Goal: Task Accomplishment & Management: Manage account settings

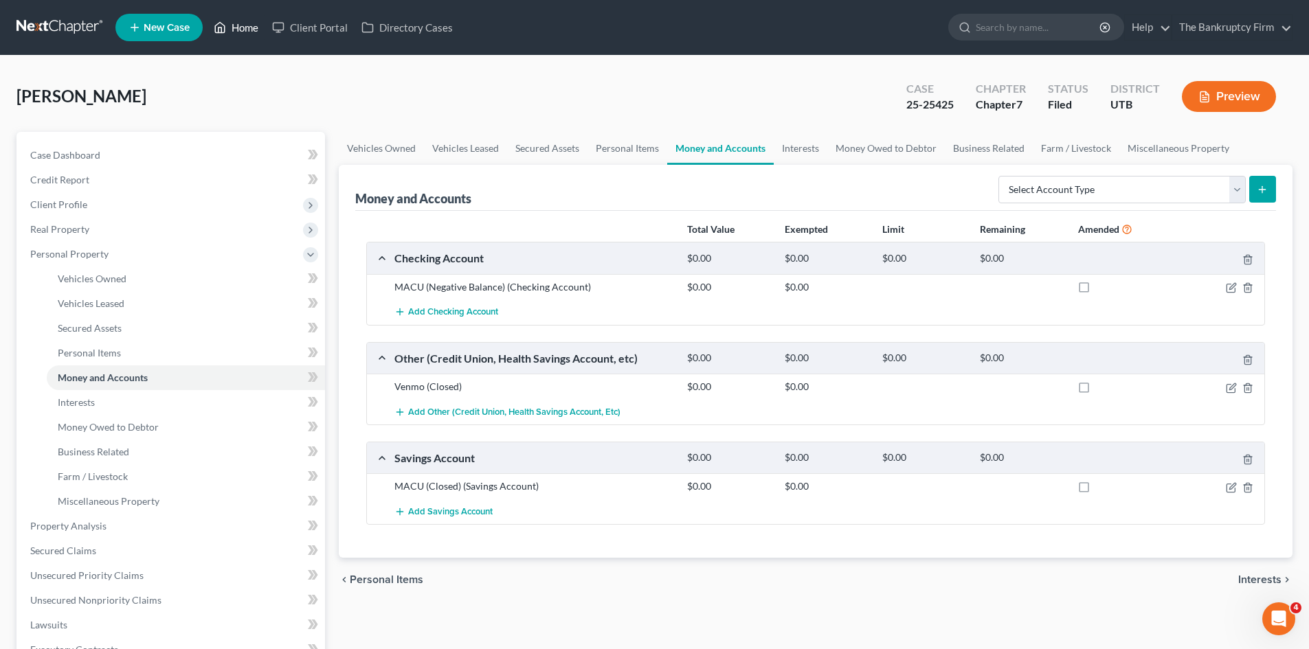
click at [242, 23] on link "Home" at bounding box center [236, 27] width 58 height 25
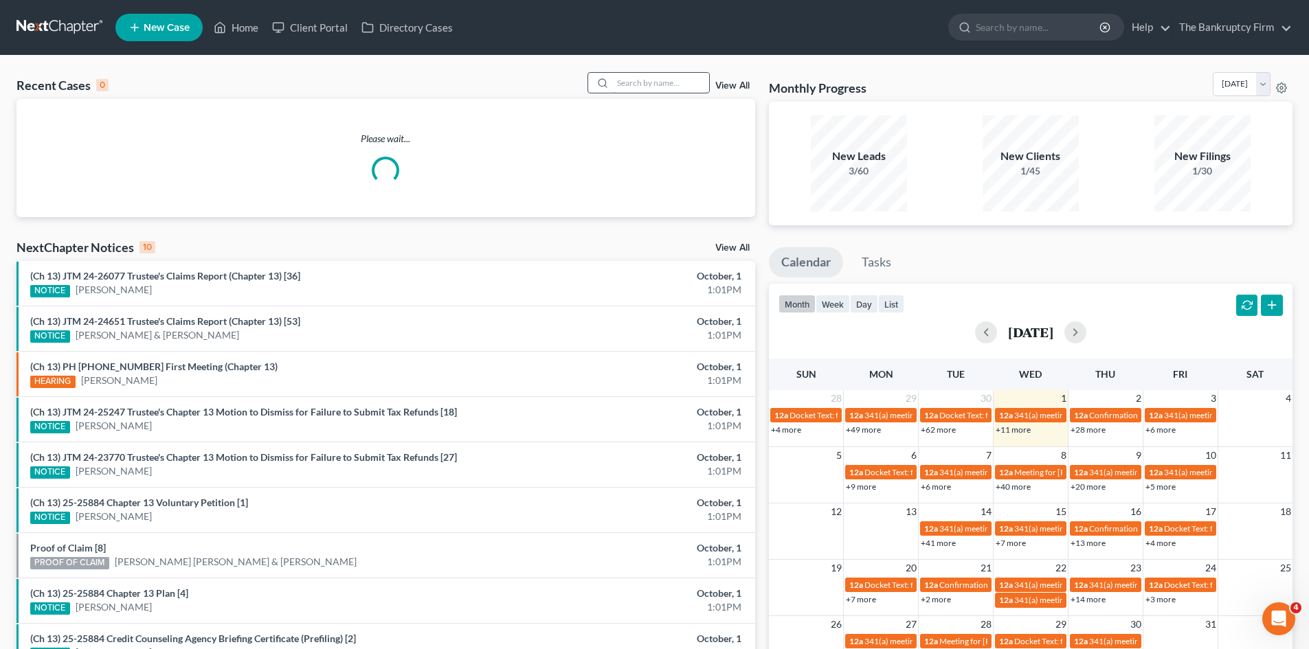
click at [628, 82] on input "search" at bounding box center [661, 83] width 96 height 20
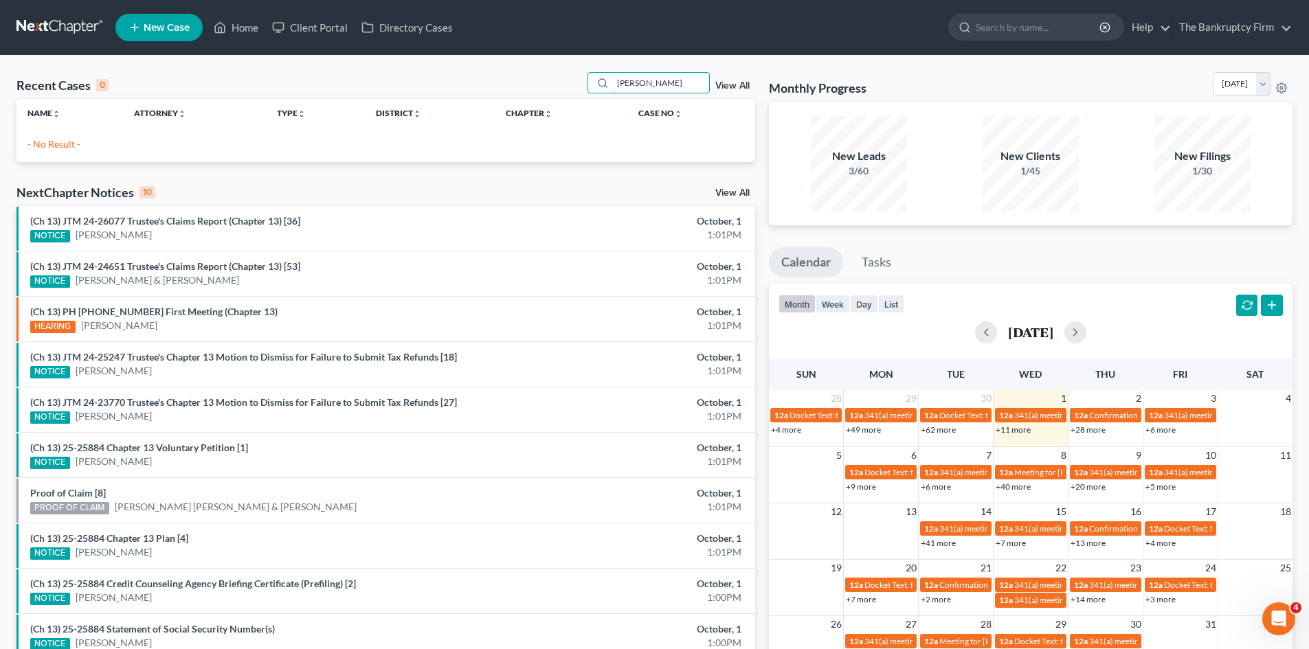
drag, startPoint x: 661, startPoint y: 84, endPoint x: 575, endPoint y: 79, distance: 86.0
click at [575, 79] on div "Recent Cases 0 [PERSON_NAME] View All" at bounding box center [385, 85] width 738 height 27
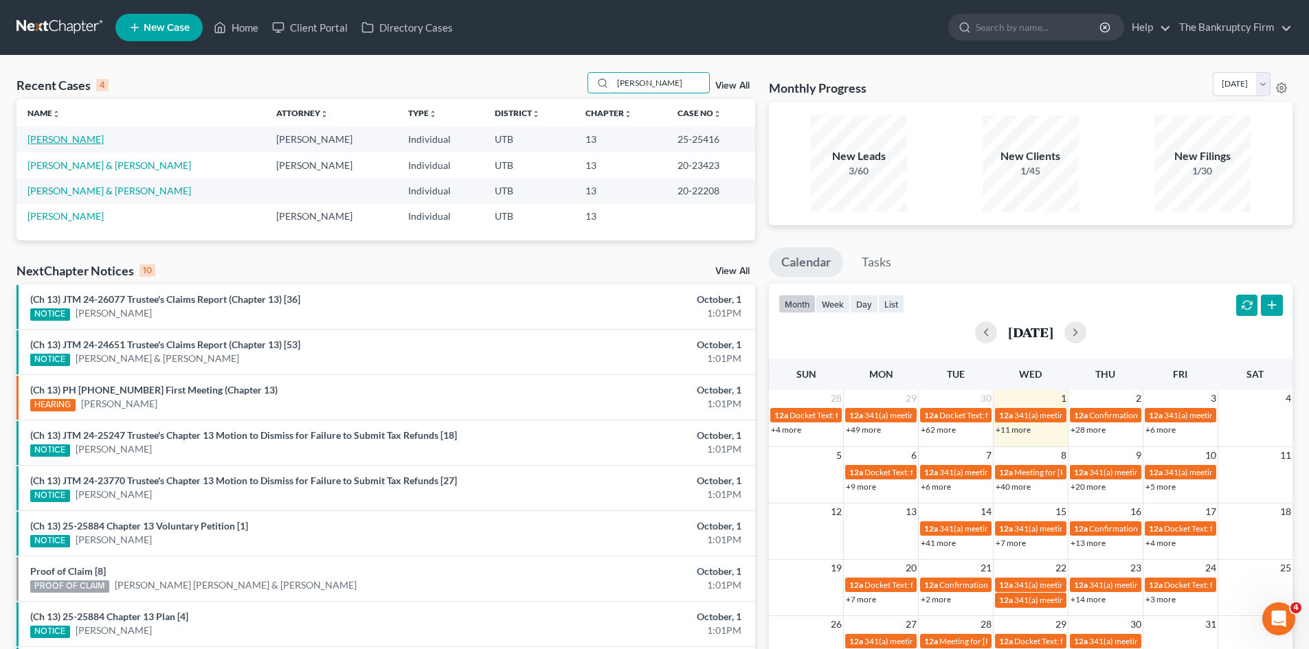
type input "[PERSON_NAME]"
click at [41, 140] on link "[PERSON_NAME]" at bounding box center [65, 139] width 76 height 12
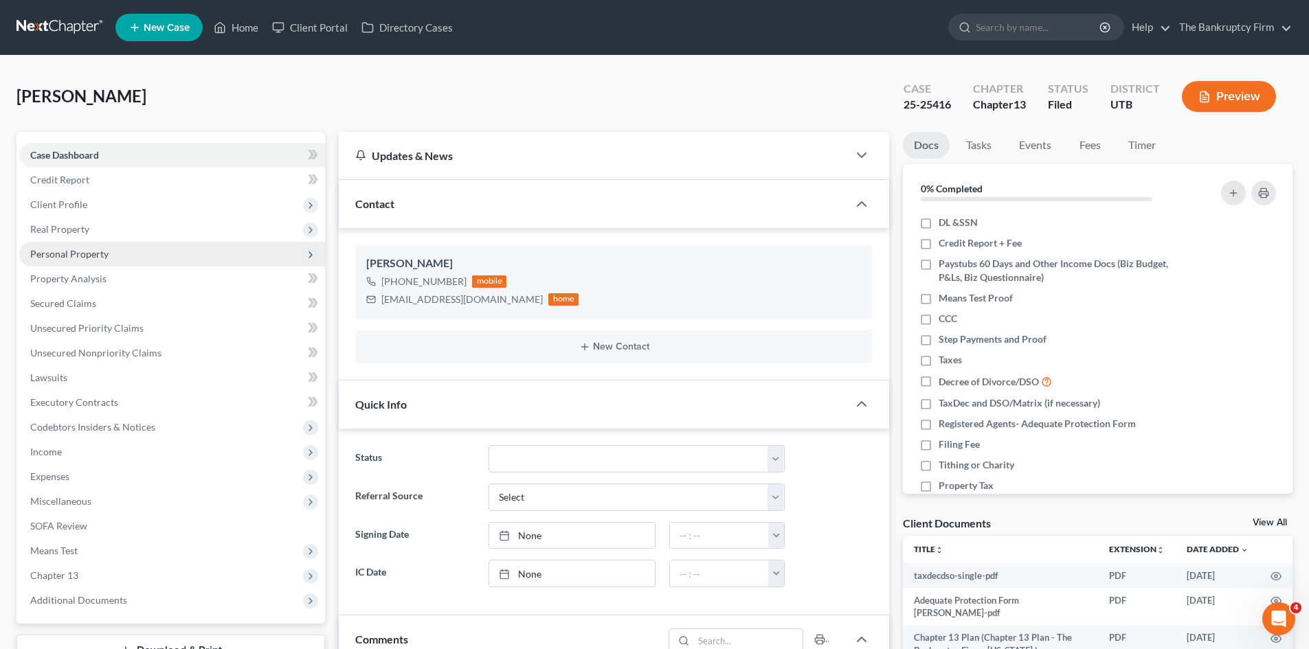
scroll to position [108, 0]
click at [58, 260] on span "Personal Property" at bounding box center [172, 254] width 306 height 25
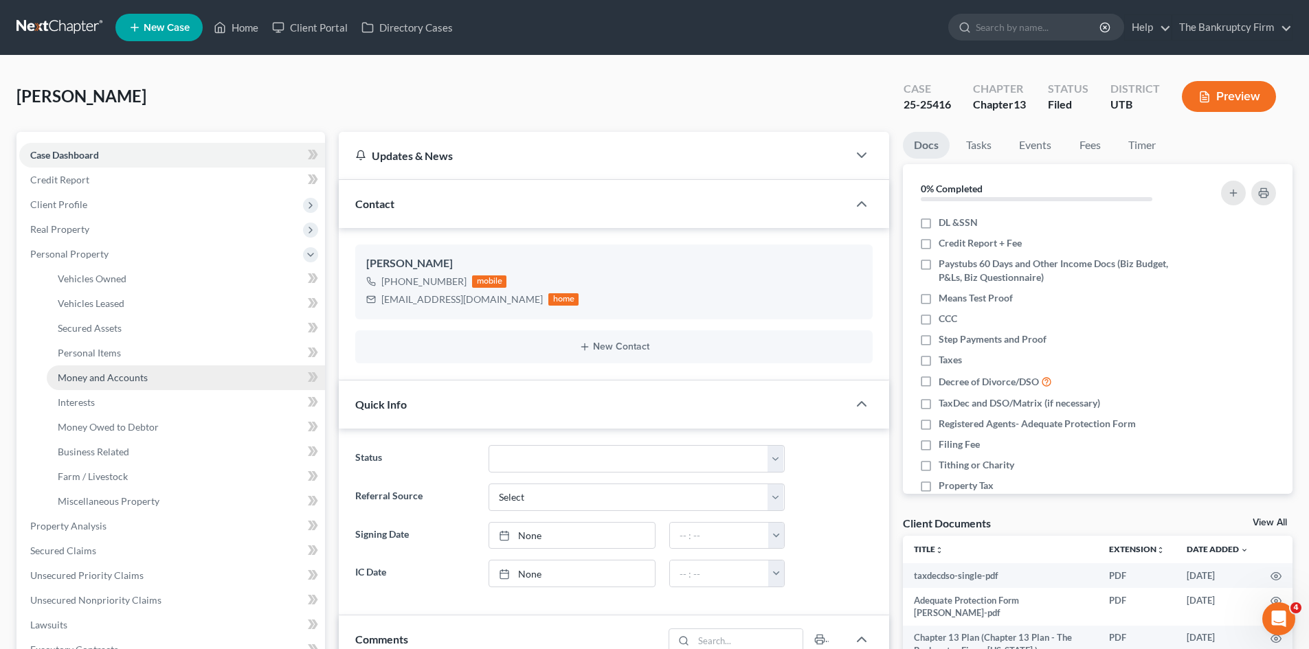
click at [122, 381] on span "Money and Accounts" at bounding box center [103, 378] width 90 height 12
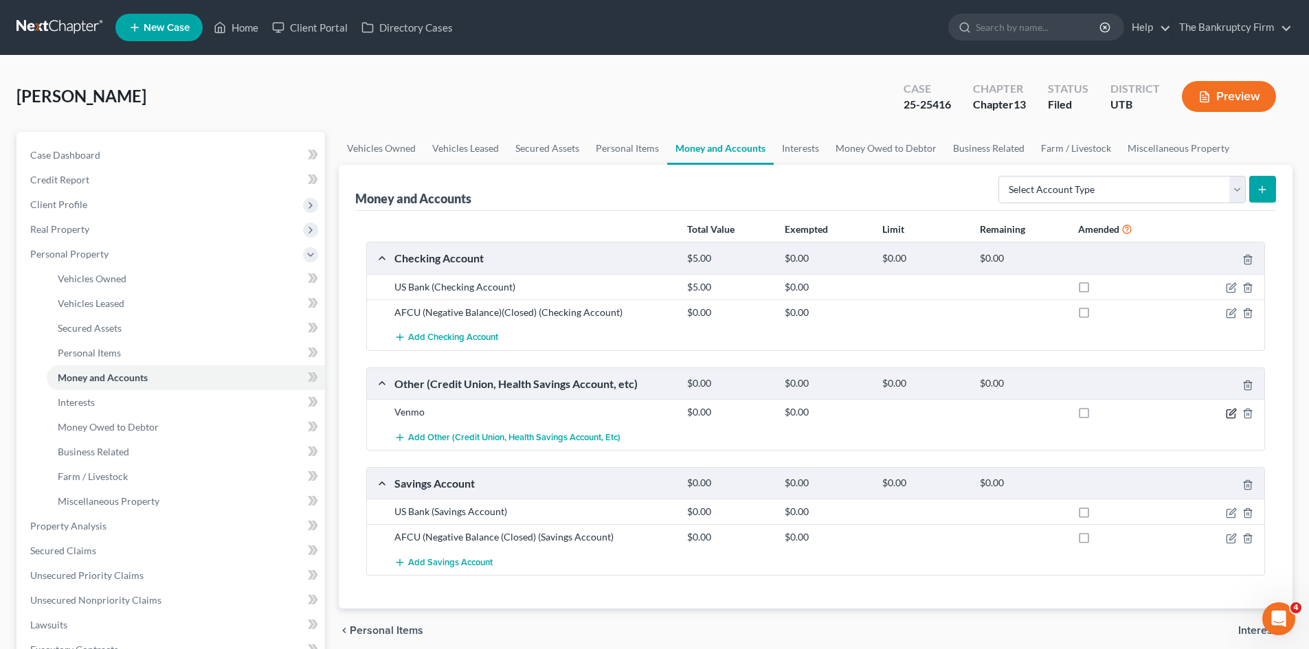
click at [1231, 413] on icon "button" at bounding box center [1230, 413] width 11 height 11
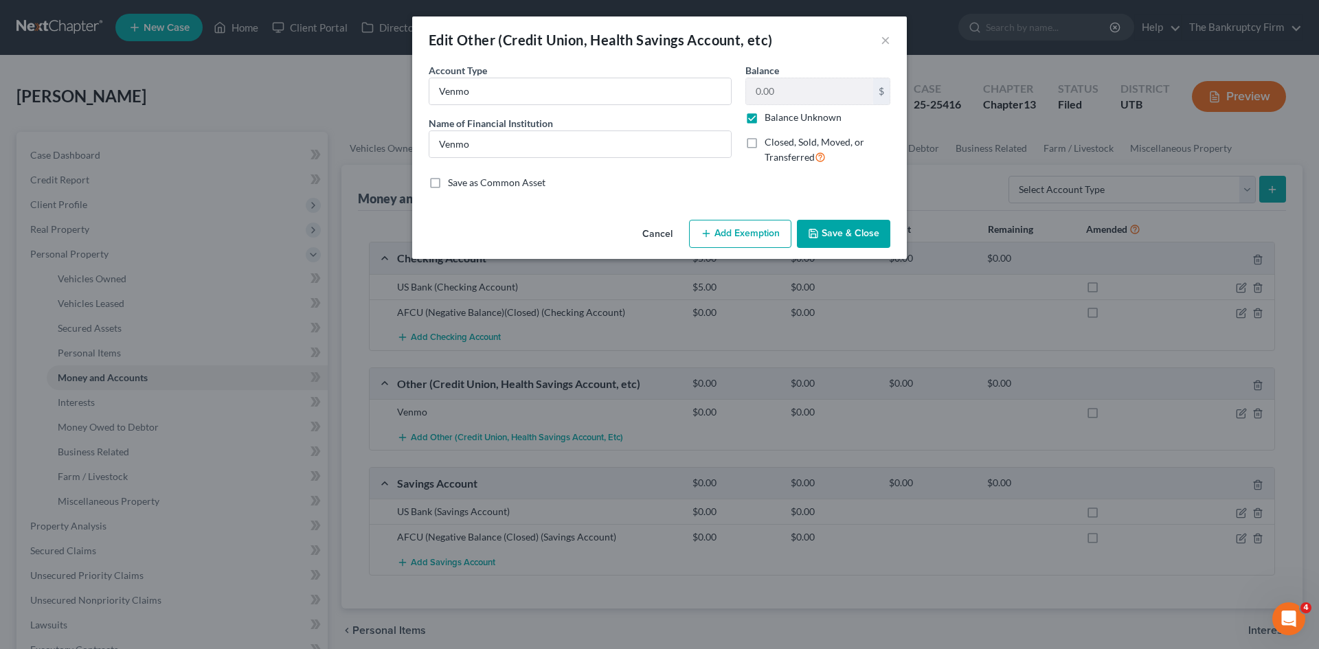
click at [662, 240] on button "Cancel" at bounding box center [657, 234] width 52 height 27
